Goal: Task Accomplishment & Management: Use online tool/utility

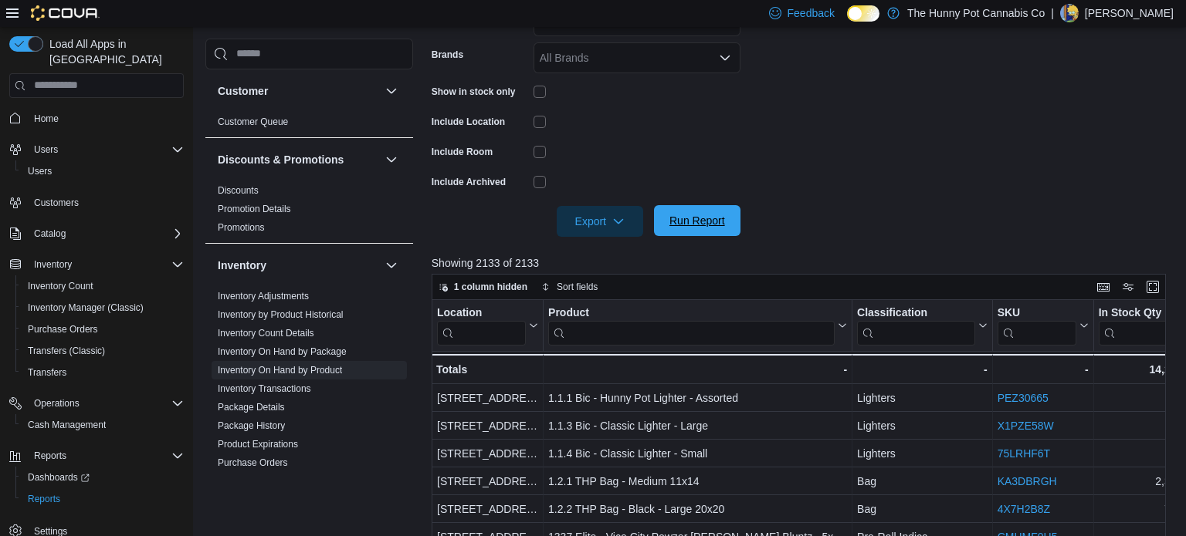
scroll to position [351, 0]
click at [709, 233] on span "Run Report" at bounding box center [697, 220] width 68 height 31
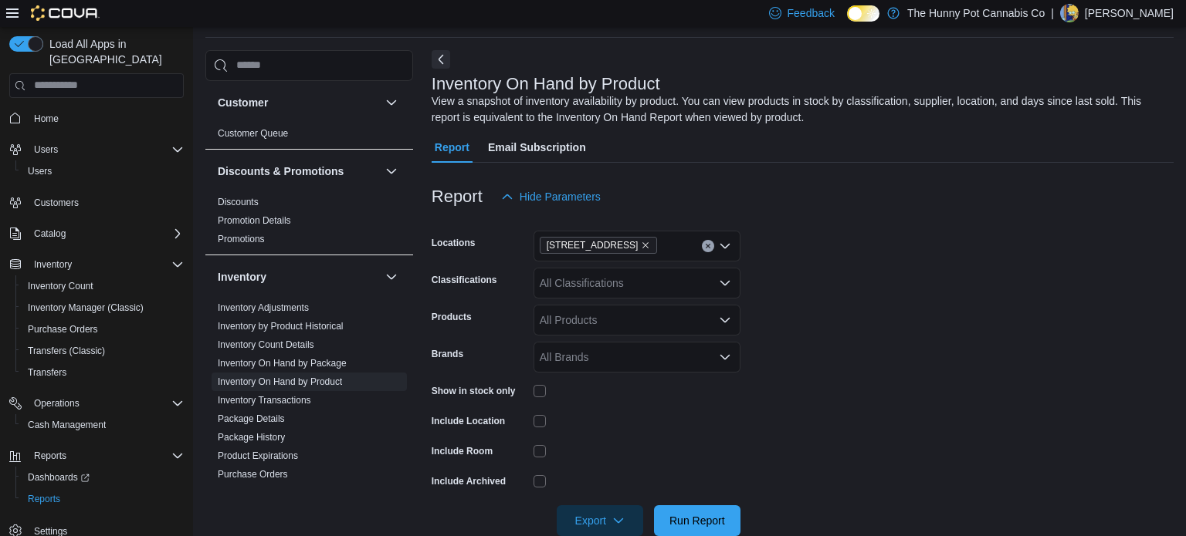
scroll to position [289, 0]
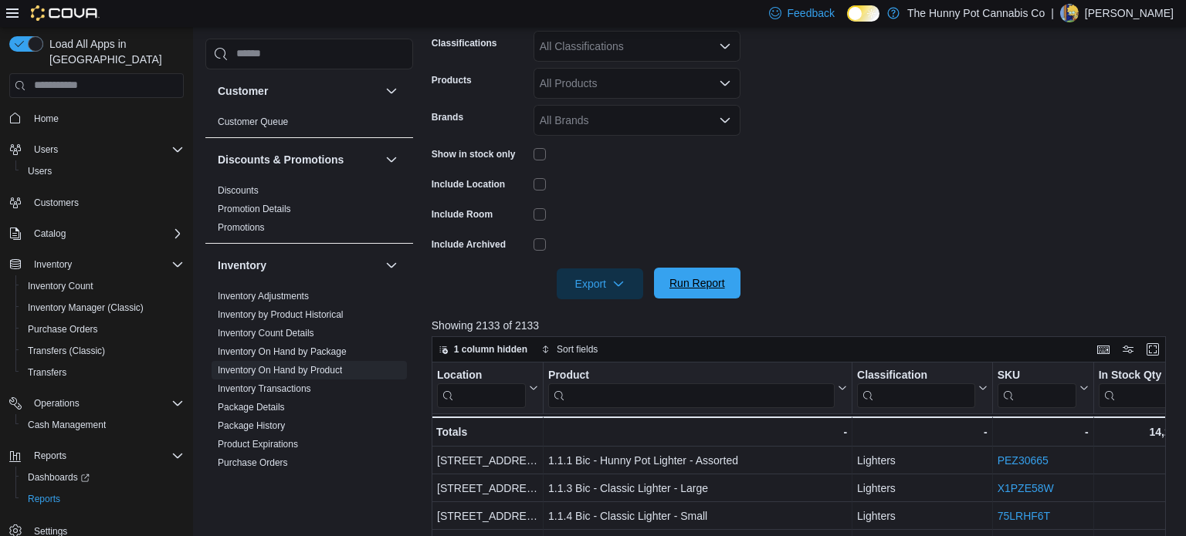
click at [729, 285] on span "Run Report" at bounding box center [697, 283] width 68 height 31
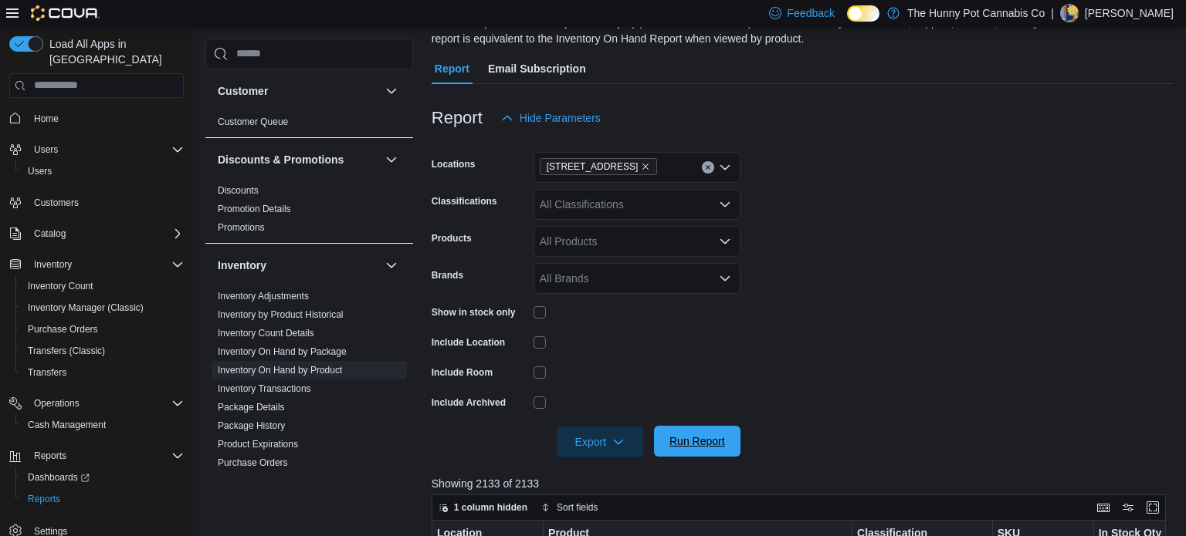
scroll to position [129, 0]
click at [590, 457] on span "Export" at bounding box center [600, 443] width 68 height 31
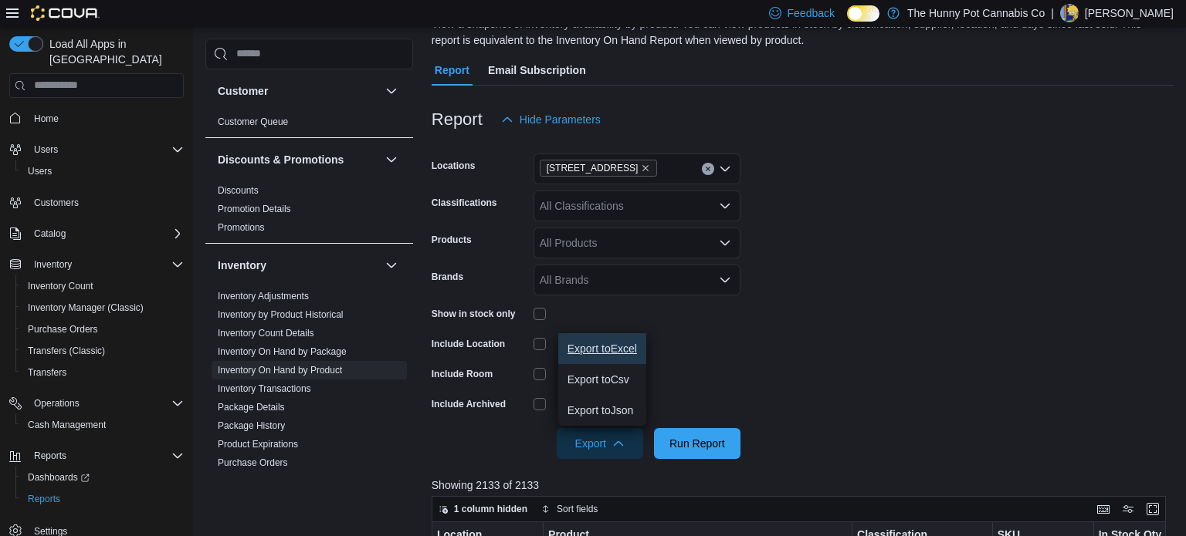
click at [619, 358] on button "Export to Excel" at bounding box center [602, 348] width 88 height 31
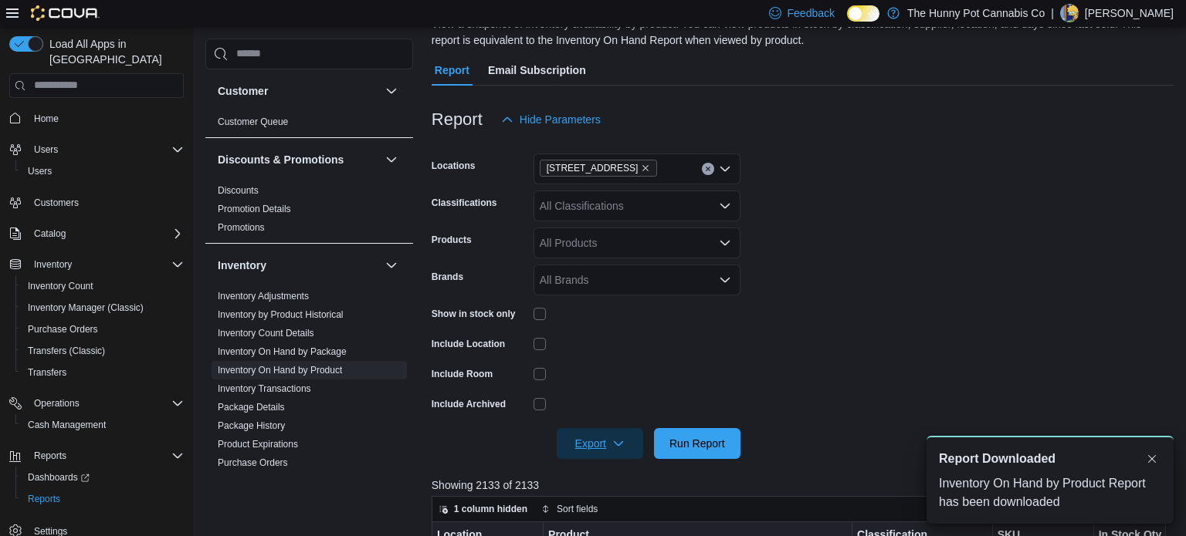
scroll to position [0, 0]
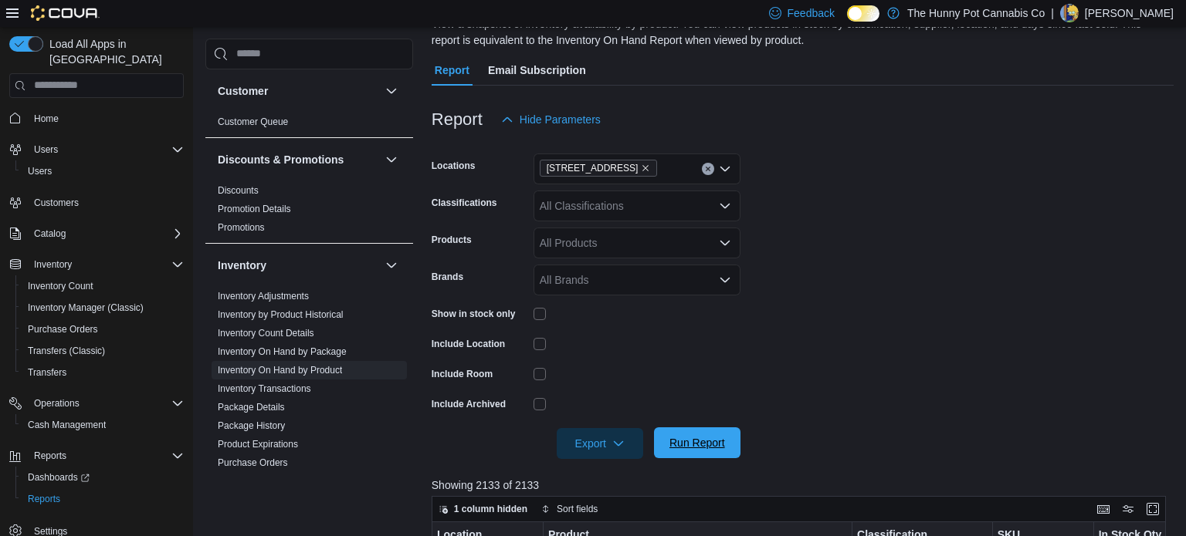
click at [732, 435] on button "Run Report" at bounding box center [697, 443] width 86 height 31
click at [612, 444] on icon "button" at bounding box center [618, 443] width 12 height 12
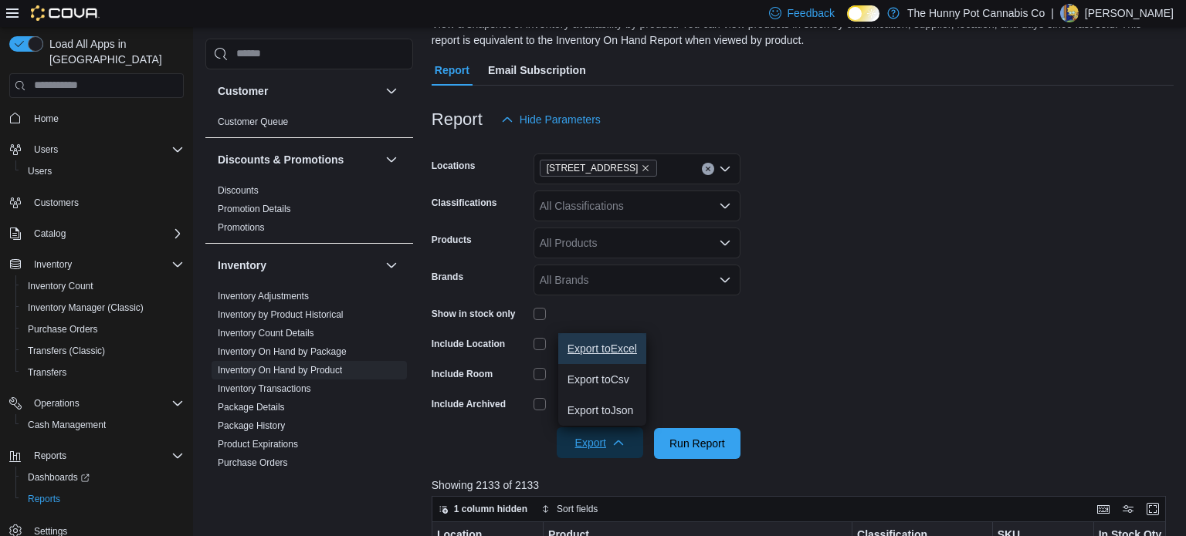
click at [627, 356] on button "Export to Excel" at bounding box center [602, 348] width 88 height 31
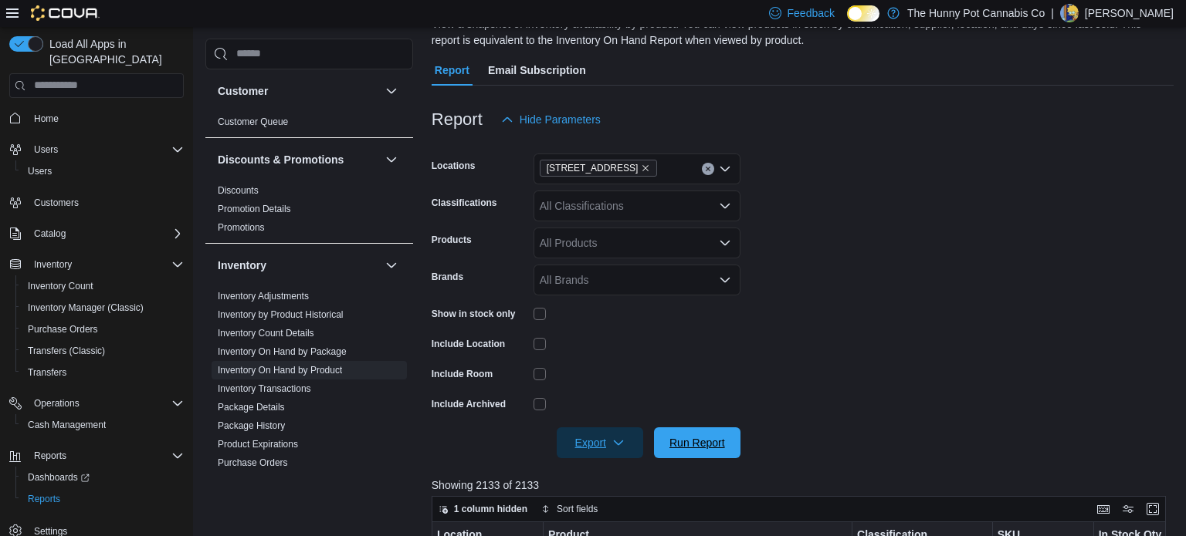
click at [697, 447] on span "Run Report" at bounding box center [697, 442] width 56 height 15
click at [605, 438] on span "Export" at bounding box center [600, 443] width 68 height 31
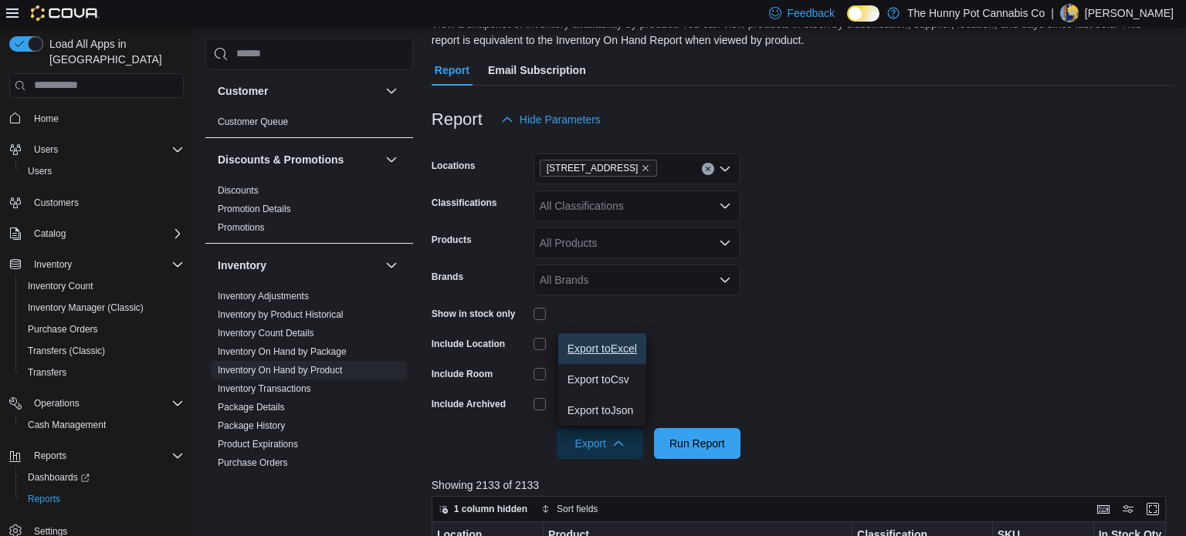
click at [615, 346] on span "Export to Excel" at bounding box center [601, 349] width 69 height 12
